Goal: Task Accomplishment & Management: Complete application form

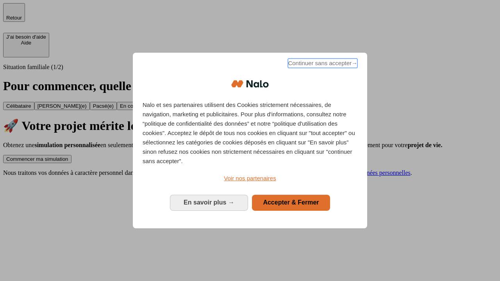
click at [322, 64] on span "Continuer sans accepter →" at bounding box center [323, 63] width 70 height 9
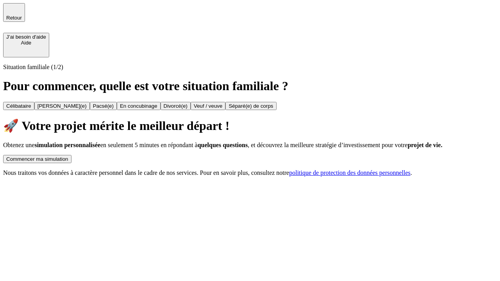
click at [68, 156] on div "Commencer ma simulation" at bounding box center [37, 159] width 62 height 6
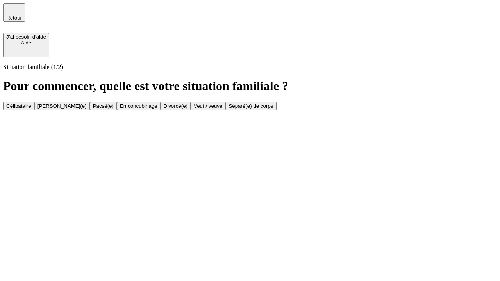
click at [31, 103] on div "Célibataire" at bounding box center [18, 106] width 25 height 6
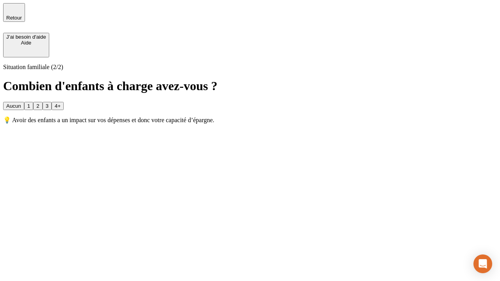
click at [21, 103] on div "Aucun" at bounding box center [13, 106] width 15 height 6
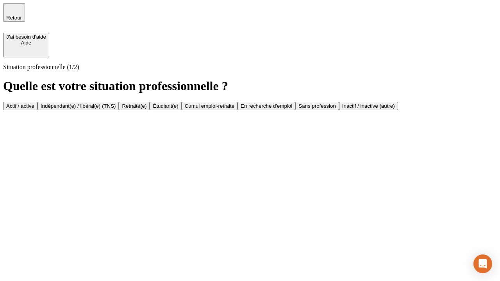
click at [34, 103] on div "Actif / active" at bounding box center [20, 106] width 28 height 6
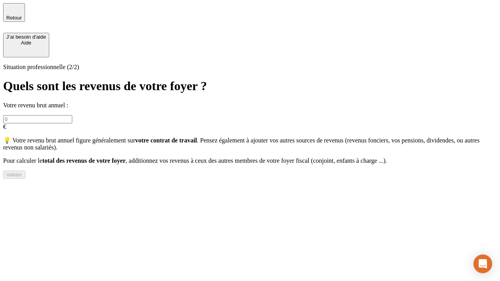
click at [72, 115] on input "text" at bounding box center [37, 119] width 69 height 8
type input "30 000"
click at [22, 178] on div "Valider" at bounding box center [14, 175] width 16 height 6
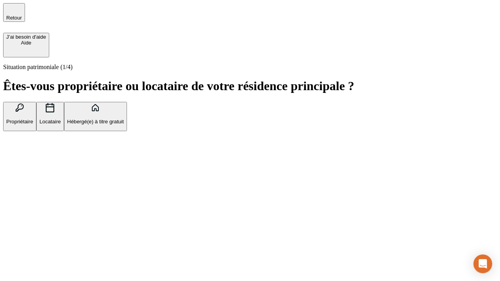
click at [124, 125] on p "Hébergé(e) à titre gratuit" at bounding box center [95, 122] width 57 height 6
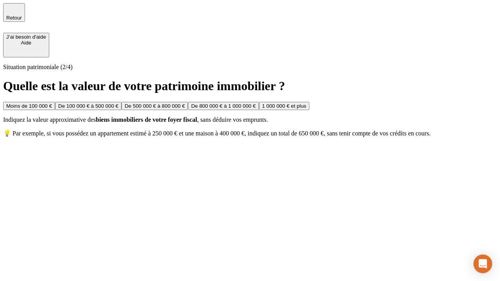
click at [52, 103] on div "Moins de 100 000 €" at bounding box center [29, 106] width 46 height 6
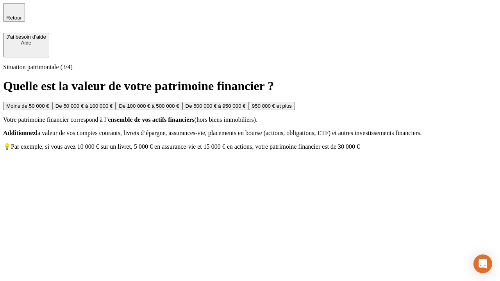
click at [49, 103] on div "Moins de 50 000 €" at bounding box center [27, 106] width 43 height 6
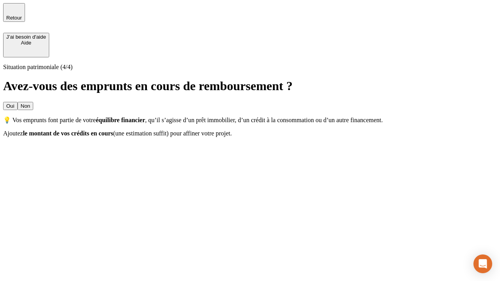
click at [30, 103] on div "Non" at bounding box center [25, 106] width 9 height 6
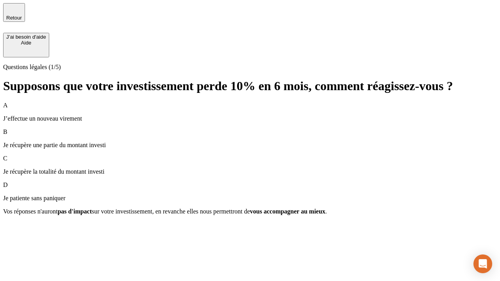
click at [250, 102] on div "A J’effectue un nouveau virement" at bounding box center [250, 112] width 494 height 20
click at [23, 229] on div "Suivant" at bounding box center [14, 226] width 17 height 6
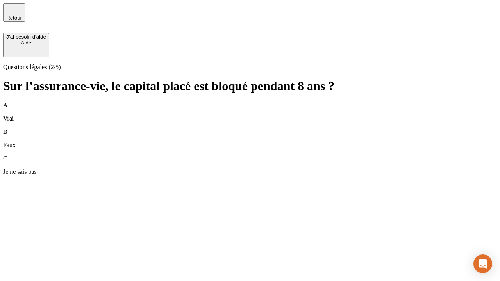
click at [250, 129] on div "B Faux" at bounding box center [250, 139] width 494 height 20
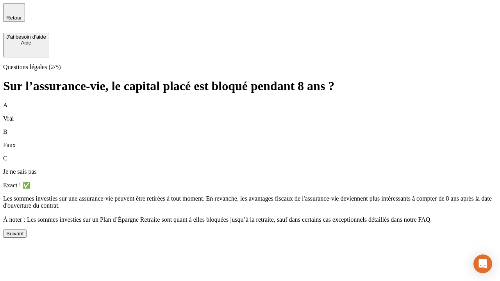
click at [23, 237] on div "Suivant" at bounding box center [14, 234] width 17 height 6
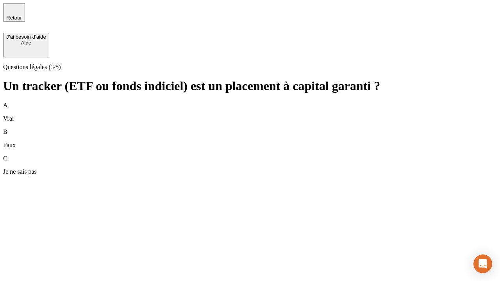
click at [250, 129] on div "B Faux" at bounding box center [250, 139] width 494 height 20
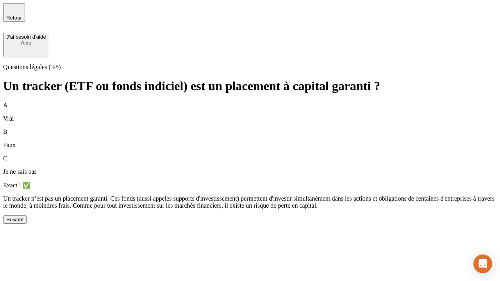
click at [23, 223] on div "Suivant" at bounding box center [14, 220] width 17 height 6
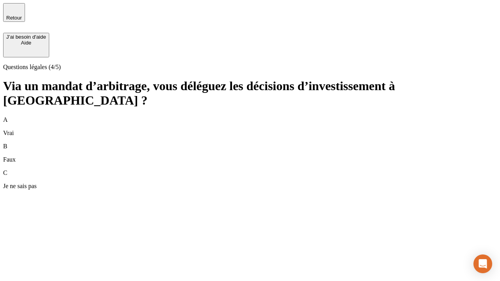
click at [250, 116] on div "A Vrai" at bounding box center [250, 126] width 494 height 20
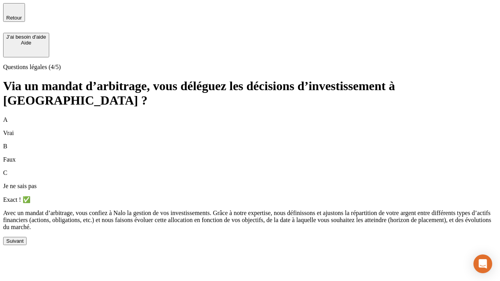
click at [23, 244] on div "Suivant" at bounding box center [14, 241] width 17 height 6
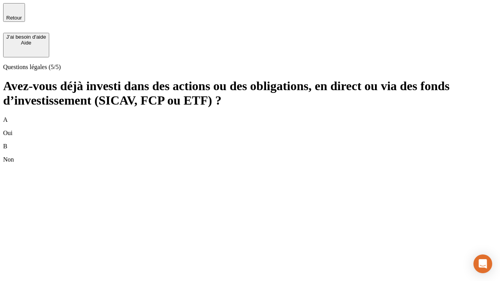
click at [250, 143] on div "B Non" at bounding box center [250, 153] width 494 height 20
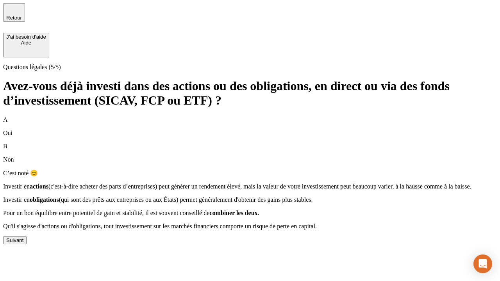
click at [23, 244] on div "Suivant" at bounding box center [14, 241] width 17 height 6
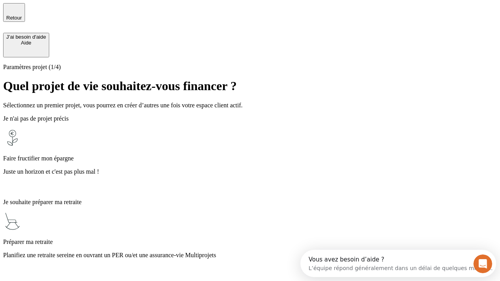
click at [250, 252] on p "Planifiez une retraite sereine en ouvrant un PER ou/et une assurance-vie Multip…" at bounding box center [250, 255] width 494 height 7
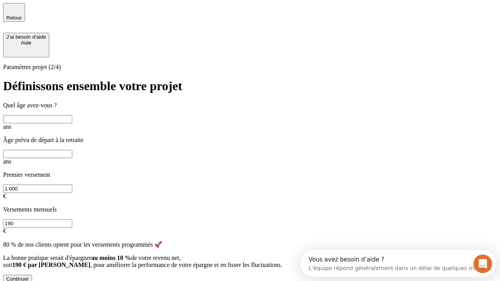
click at [72, 115] on input "text" at bounding box center [37, 119] width 69 height 8
type input "25"
click at [72, 150] on input "text" at bounding box center [37, 154] width 69 height 8
type input "64"
click at [72, 185] on input "1 000" at bounding box center [37, 189] width 69 height 8
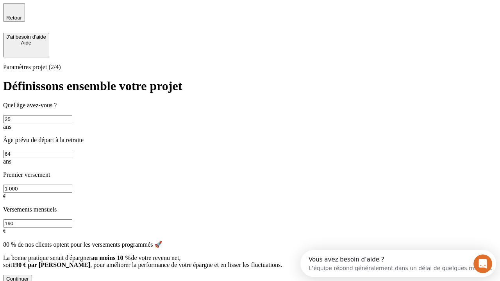
type input "1 000"
click at [72, 220] on input "190" at bounding box center [37, 224] width 69 height 8
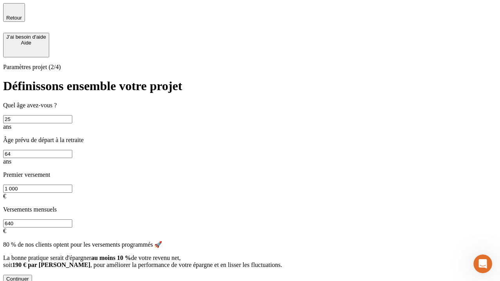
type input "640"
click at [29, 276] on div "Continuer" at bounding box center [17, 279] width 23 height 6
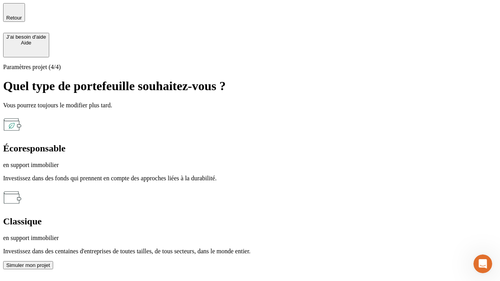
click at [165, 162] on p "en support immobilier" at bounding box center [250, 165] width 494 height 7
click at [50, 263] on div "Simuler mon projet" at bounding box center [28, 266] width 44 height 6
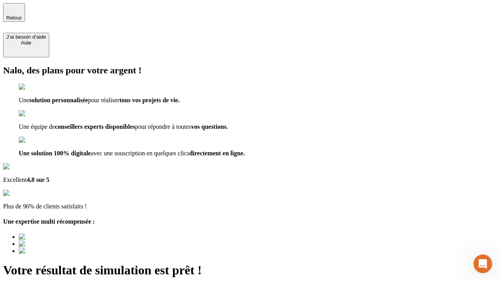
type input "[EMAIL_ADDRESS][PERSON_NAME][DOMAIN_NAME]"
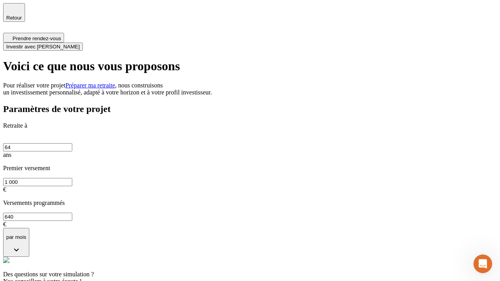
click at [80, 44] on span "Investir avec [PERSON_NAME]" at bounding box center [42, 47] width 73 height 6
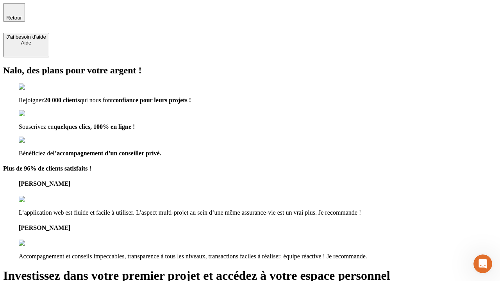
type input "[EMAIL_ADDRESS][PERSON_NAME][DOMAIN_NAME]"
